Goal: Download file/media

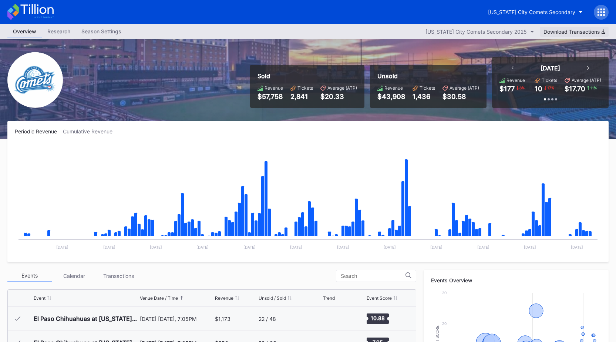
scroll to position [1444, 0]
click at [552, 28] on button "Download Transactions" at bounding box center [574, 32] width 69 height 10
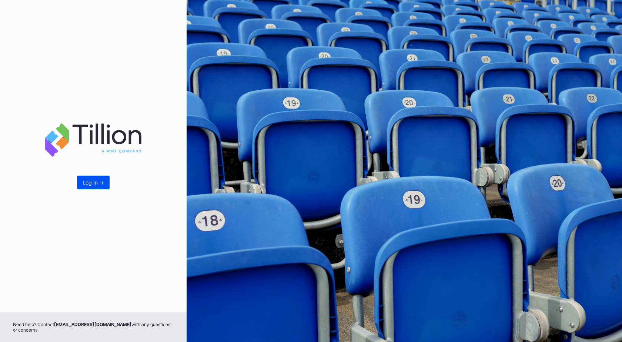
click at [98, 184] on div "Log In ->" at bounding box center [93, 182] width 21 height 6
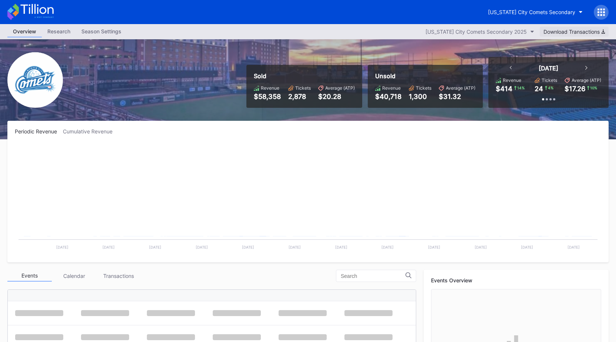
click at [571, 28] on button "Download Transactions" at bounding box center [574, 32] width 69 height 10
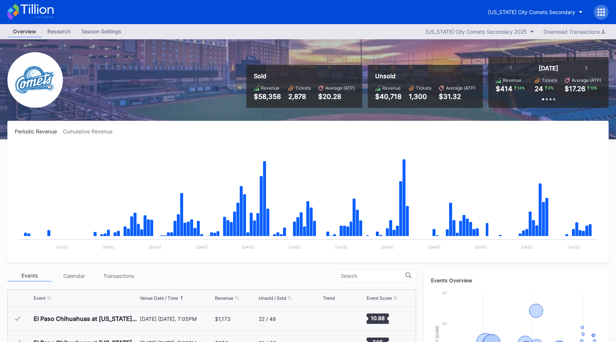
scroll to position [1468, 0]
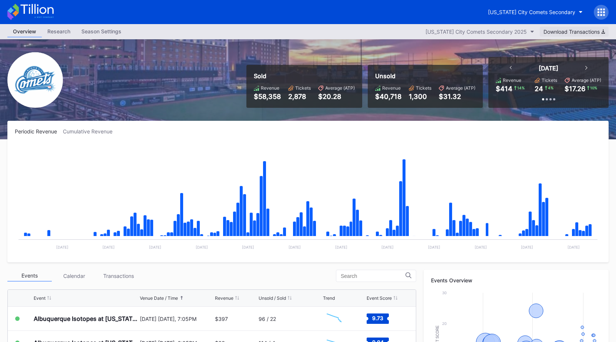
click at [569, 29] on div "Download Transactions" at bounding box center [574, 32] width 61 height 6
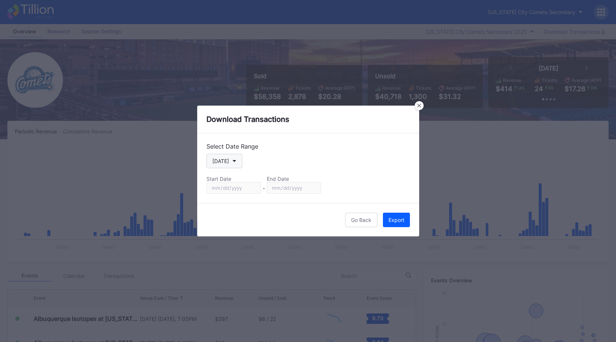
click at [223, 162] on div "[DATE]" at bounding box center [220, 161] width 17 height 6
click at [220, 249] on div "Custom" at bounding box center [221, 250] width 19 height 6
click at [249, 187] on input "[DATE]" at bounding box center [234, 188] width 54 height 12
type input "[DATE]"
click at [313, 185] on input "[DATE]" at bounding box center [294, 188] width 54 height 12
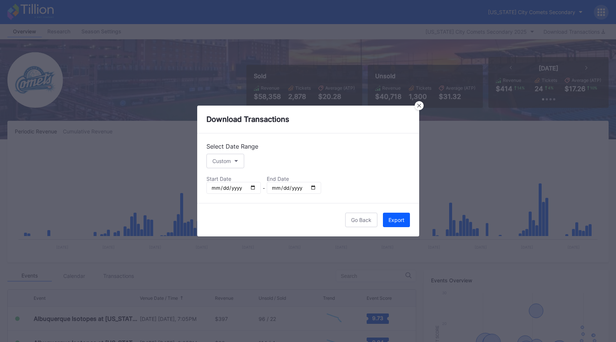
type input "2025-08-17"
click at [391, 217] on div "Export" at bounding box center [397, 220] width 16 height 6
